Goal: Task Accomplishment & Management: Use online tool/utility

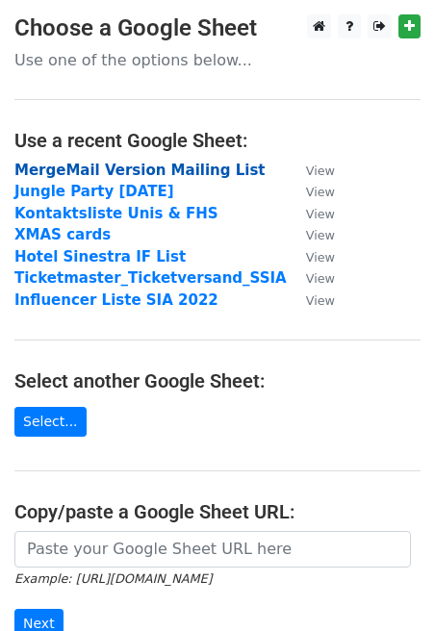
click at [99, 166] on strong "MergeMail Version Mailing List" at bounding box center [139, 170] width 251 height 17
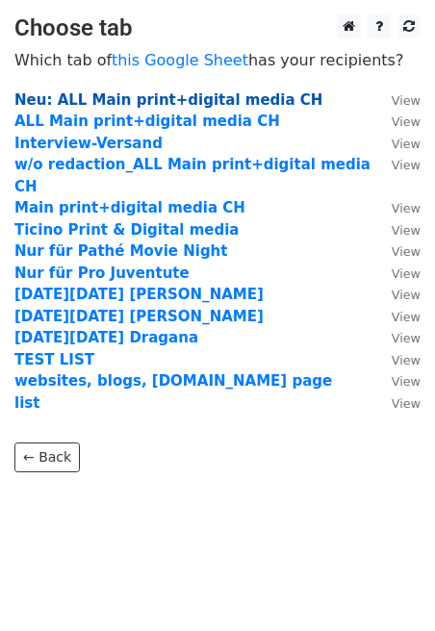
click at [82, 104] on strong "Neu: ALL Main print+digital media CH" at bounding box center [168, 99] width 308 height 17
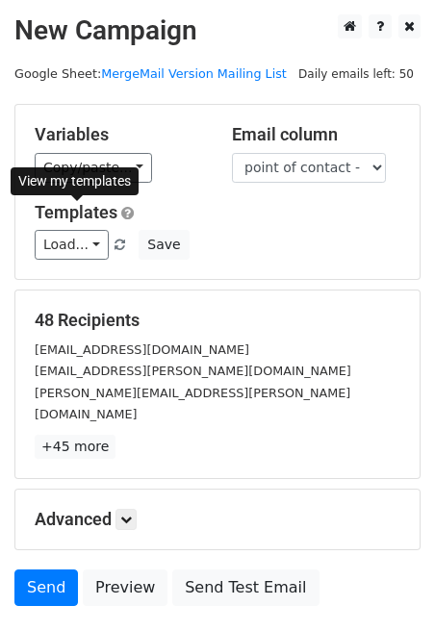
click at [92, 166] on div "View my templates" at bounding box center [75, 182] width 128 height 40
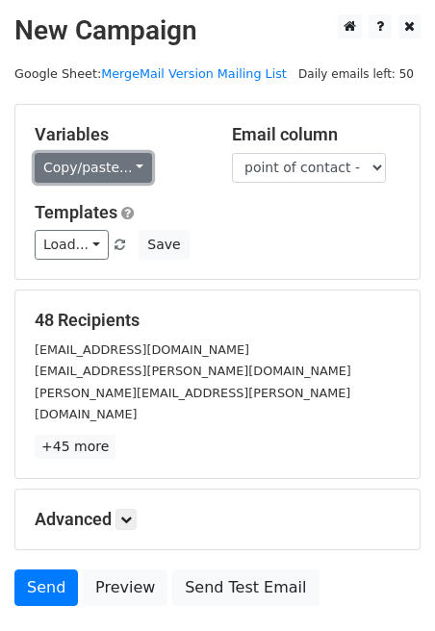
click at [110, 166] on link "Copy/paste..." at bounding box center [93, 168] width 117 height 30
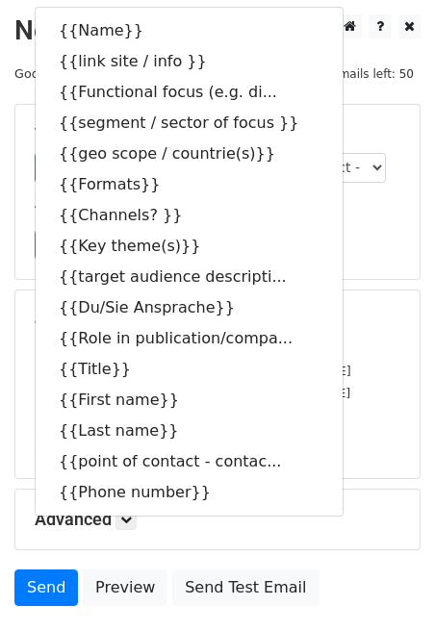
click at [351, 248] on div "Load... No templates saved Save" at bounding box center [217, 245] width 394 height 30
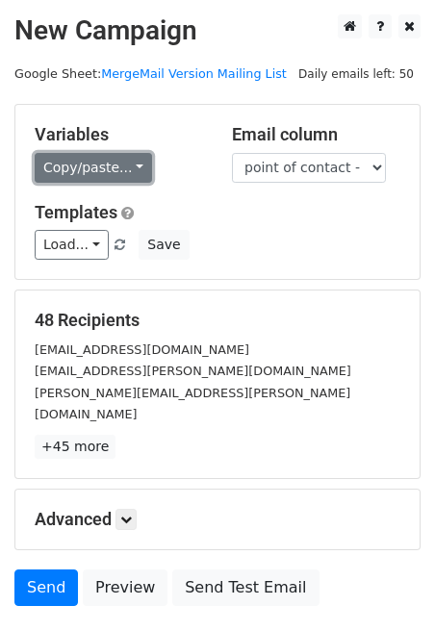
click at [116, 170] on link "Copy/paste..." at bounding box center [93, 168] width 117 height 30
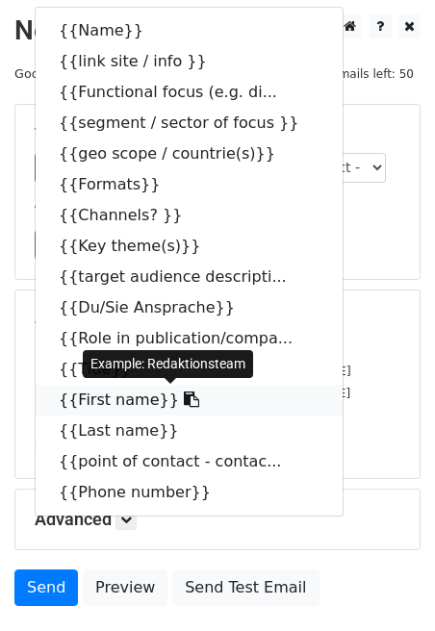
click at [110, 397] on link "{{First name}}" at bounding box center [189, 400] width 307 height 31
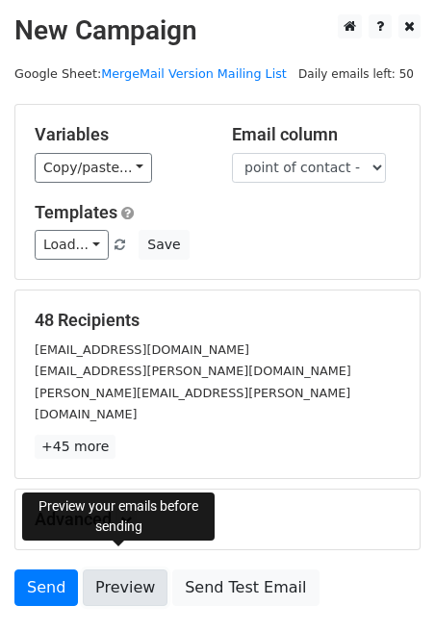
click at [132, 570] on link "Preview" at bounding box center [125, 588] width 85 height 37
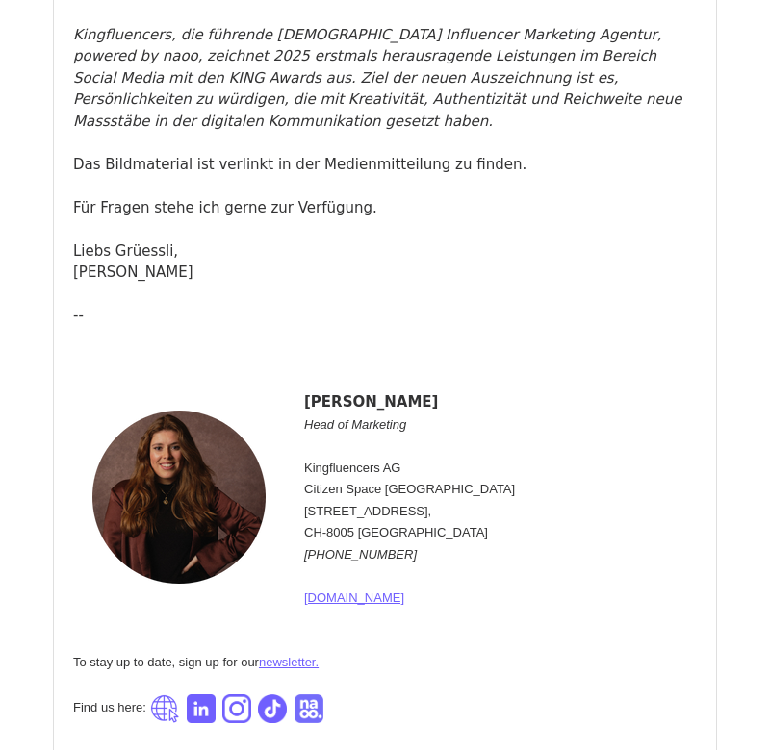
scroll to position [4525, 0]
